Goal: Information Seeking & Learning: Learn about a topic

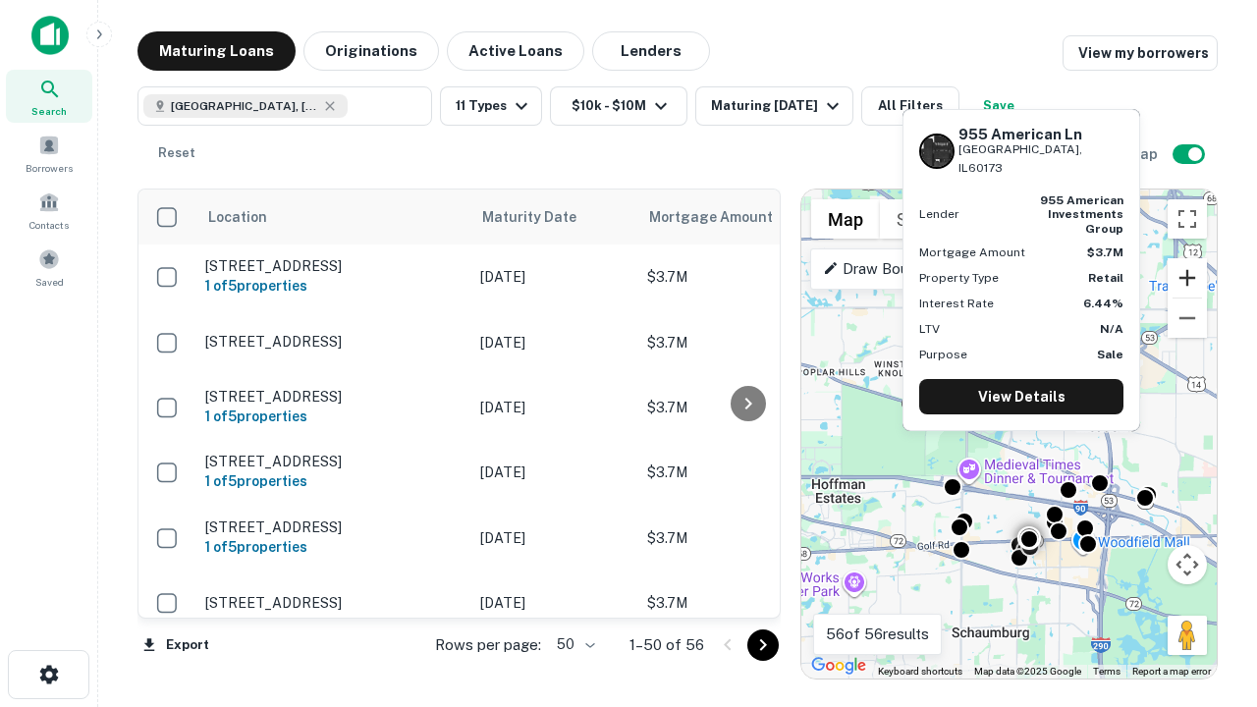
click at [1187, 278] on button "Zoom in" at bounding box center [1186, 277] width 39 height 39
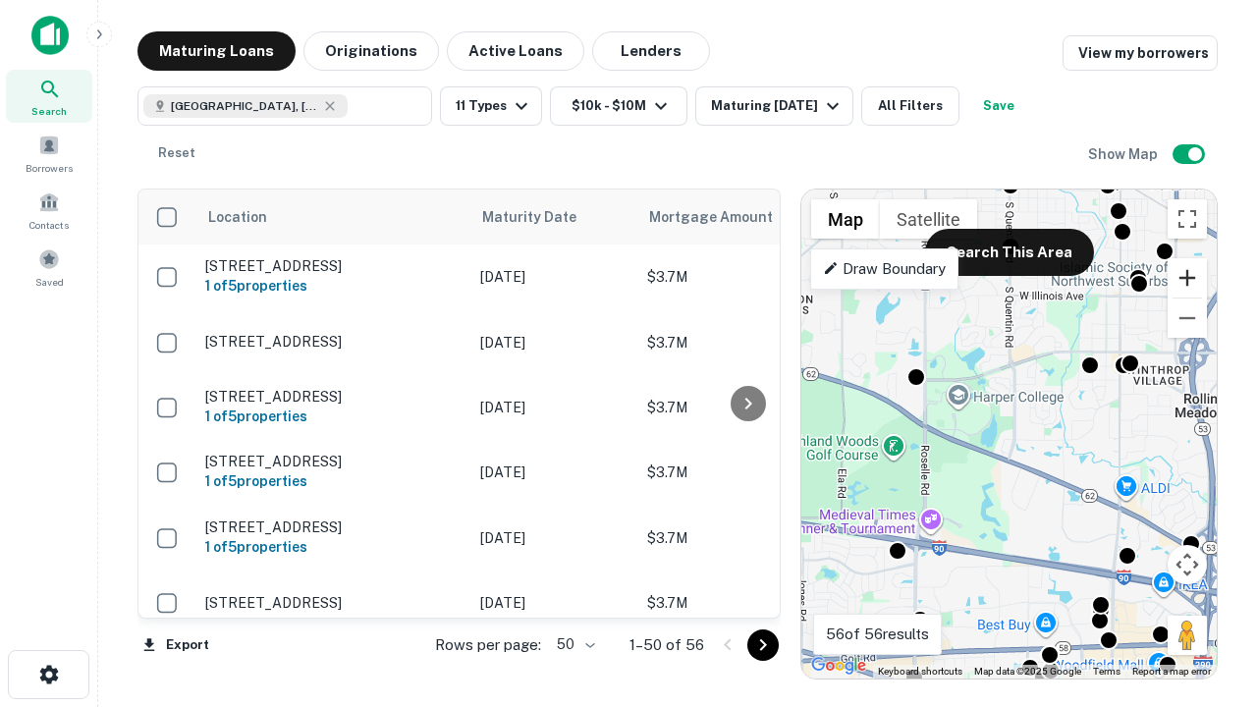
click at [1187, 278] on button "Zoom in" at bounding box center [1186, 277] width 39 height 39
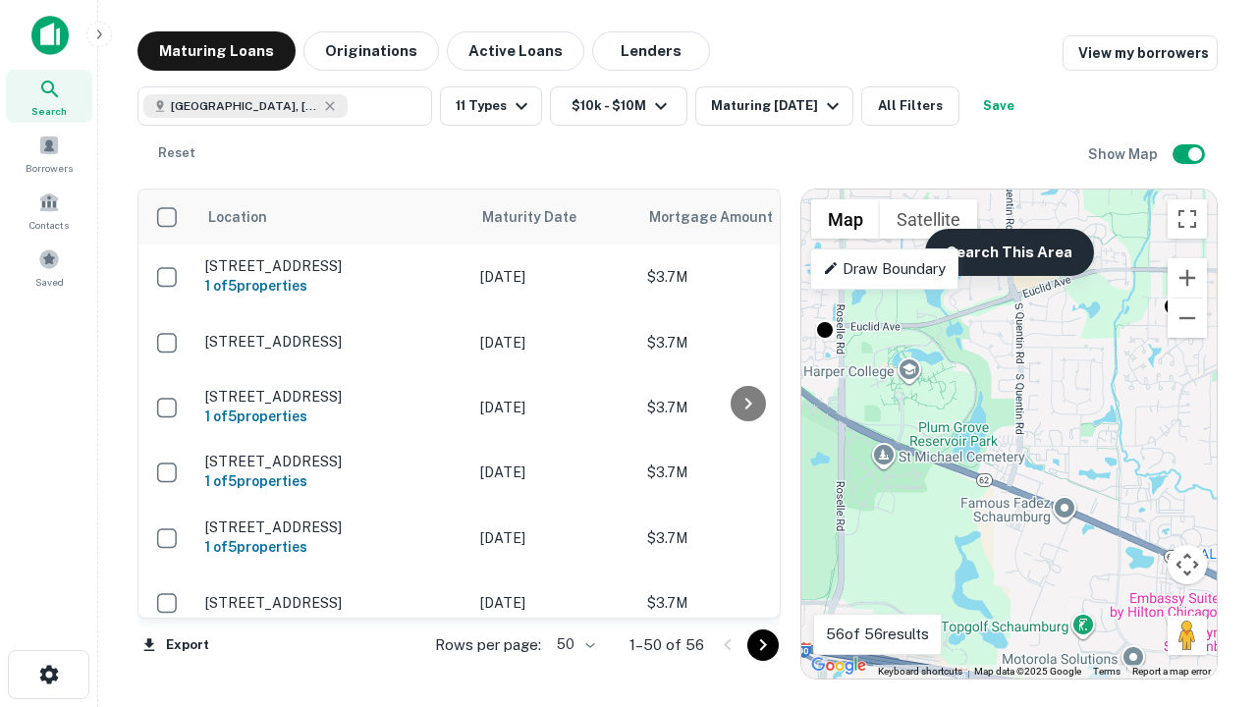
click at [1008, 252] on button "Search This Area" at bounding box center [1009, 252] width 169 height 47
